Goal: Information Seeking & Learning: Learn about a topic

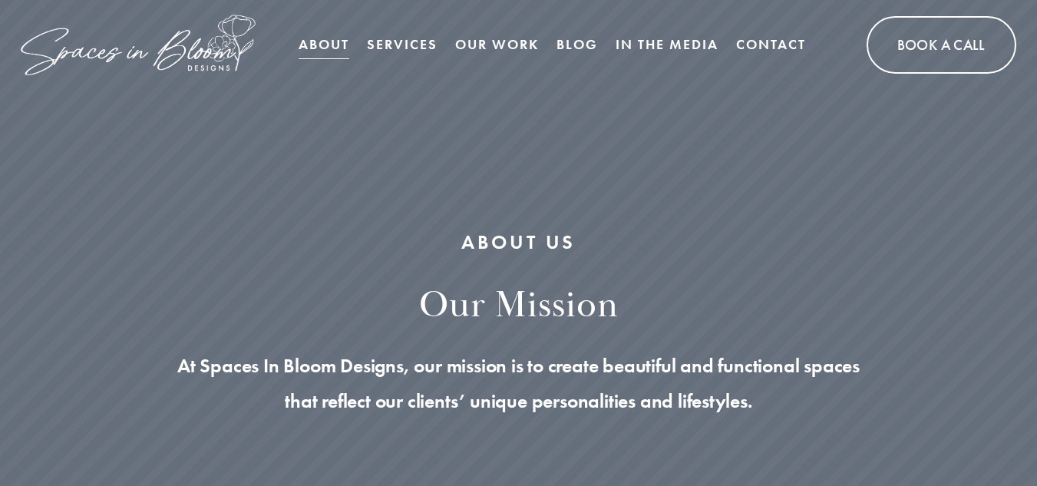
click at [783, 38] on link "Contact" at bounding box center [771, 44] width 70 height 31
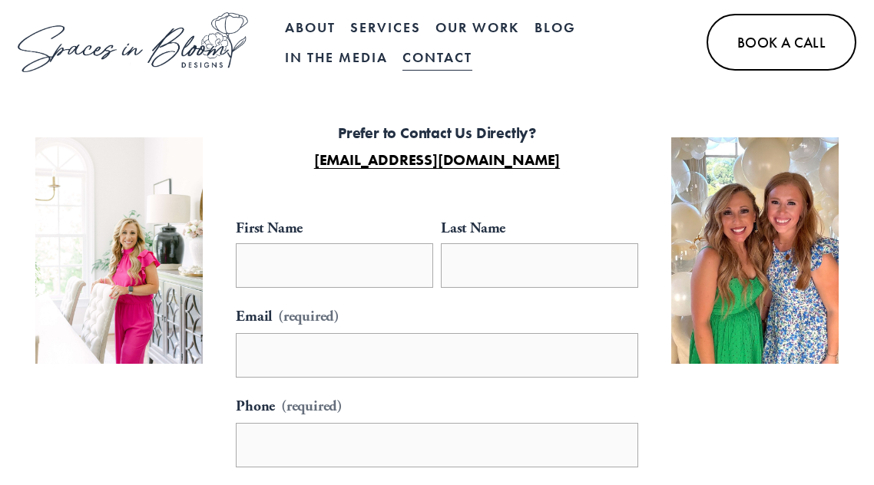
click at [307, 25] on link "About" at bounding box center [310, 27] width 51 height 30
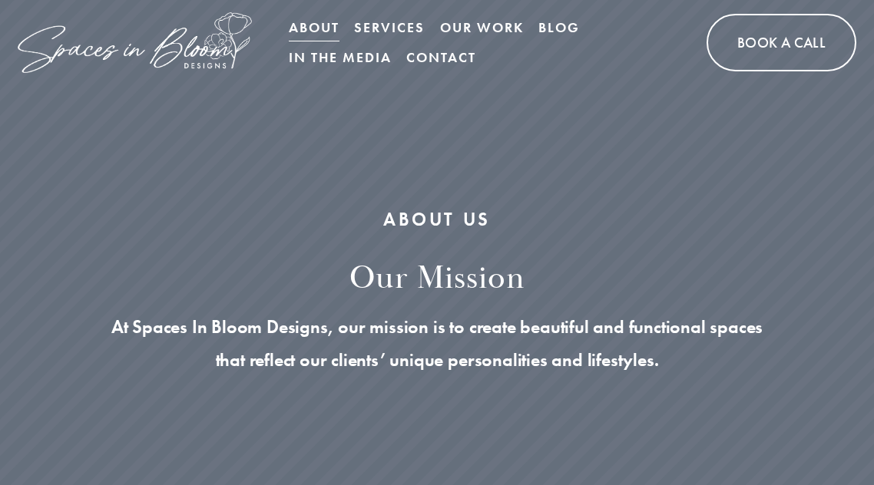
click at [573, 18] on link "Blog" at bounding box center [558, 27] width 41 height 30
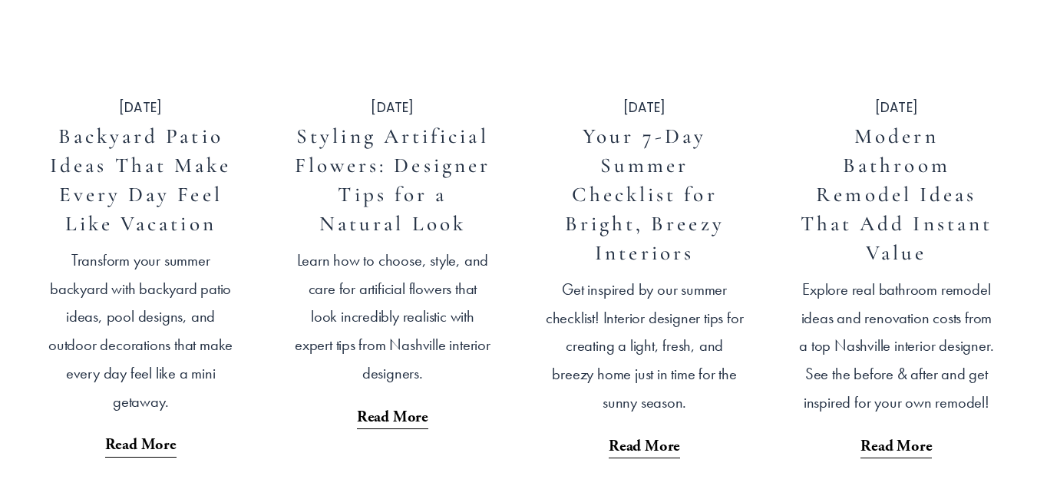
scroll to position [1131, 0]
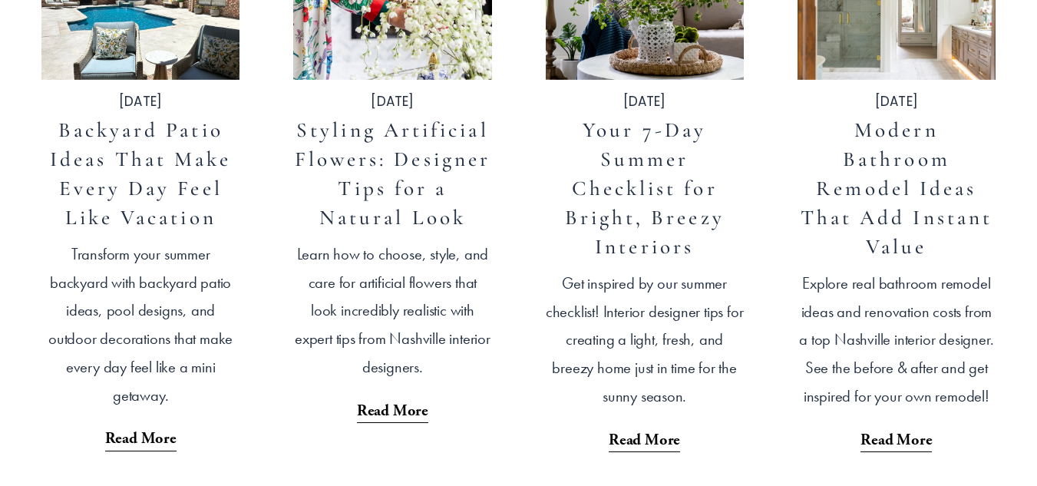
click at [155, 170] on link "Backyard Patio Ideas That Make Every Day Feel Like Vacation" at bounding box center [140, 173] width 181 height 113
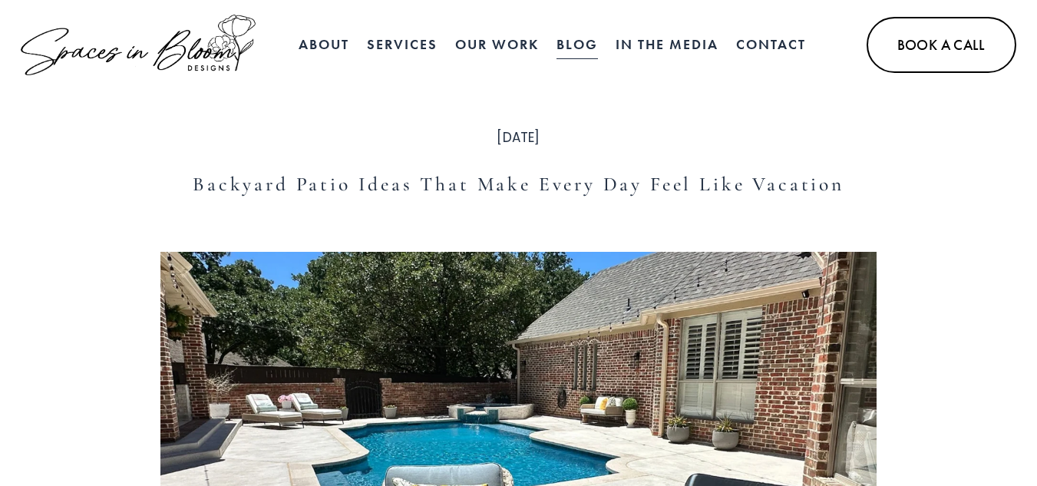
click at [332, 48] on link "About" at bounding box center [324, 44] width 51 height 31
